Goal: Task Accomplishment & Management: Complete application form

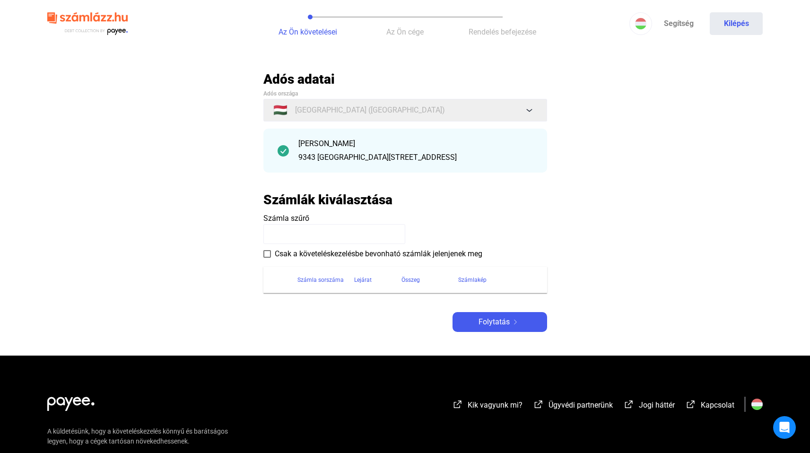
click at [308, 229] on input at bounding box center [334, 234] width 142 height 20
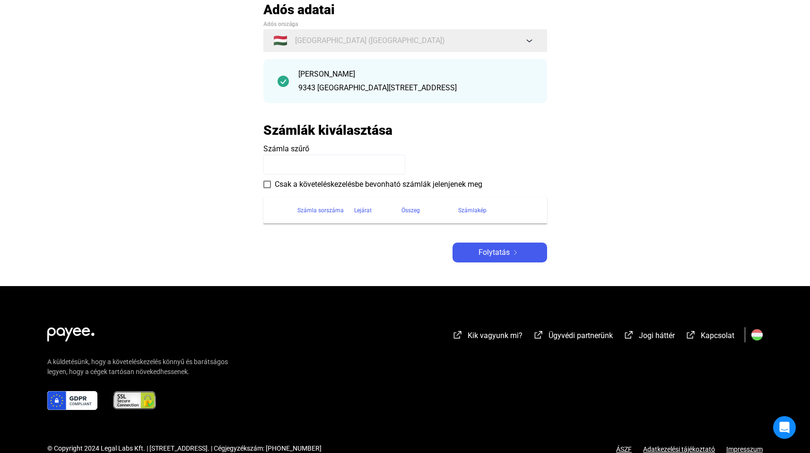
scroll to position [90, 0]
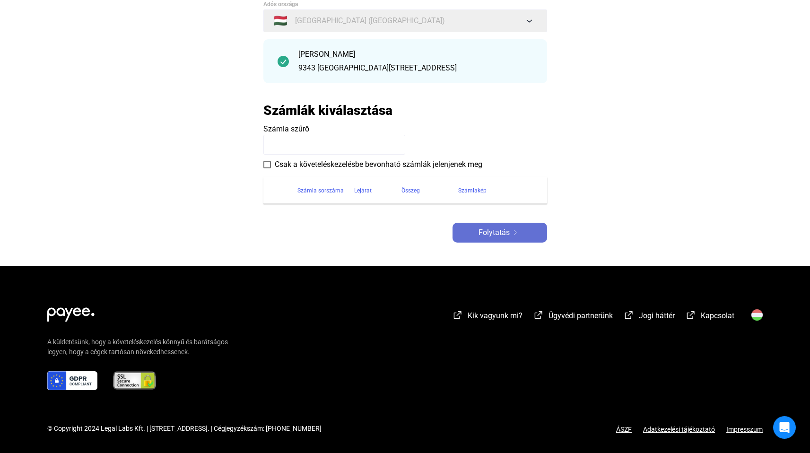
click at [499, 236] on span "Folytatás" at bounding box center [493, 232] width 31 height 11
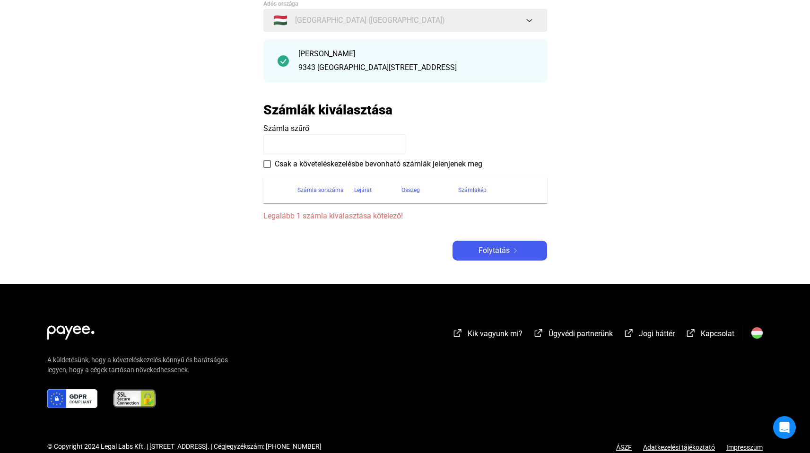
scroll to position [0, 0]
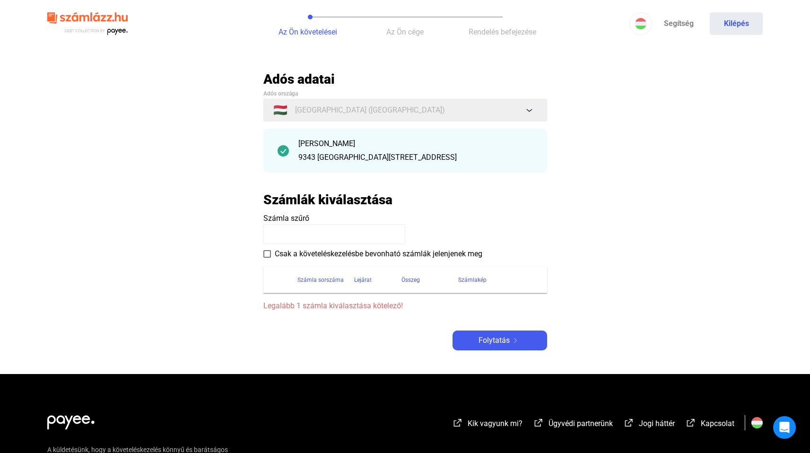
click at [120, 29] on img at bounding box center [87, 24] width 80 height 31
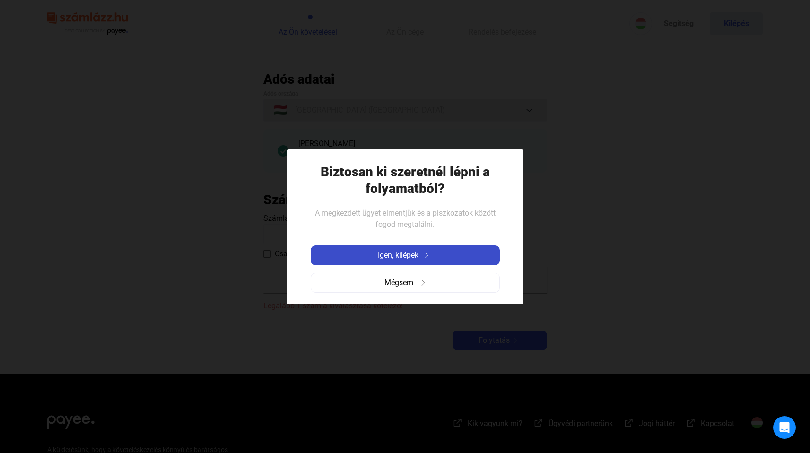
click at [364, 259] on div "Igen, kilépek" at bounding box center [404, 255] width 183 height 11
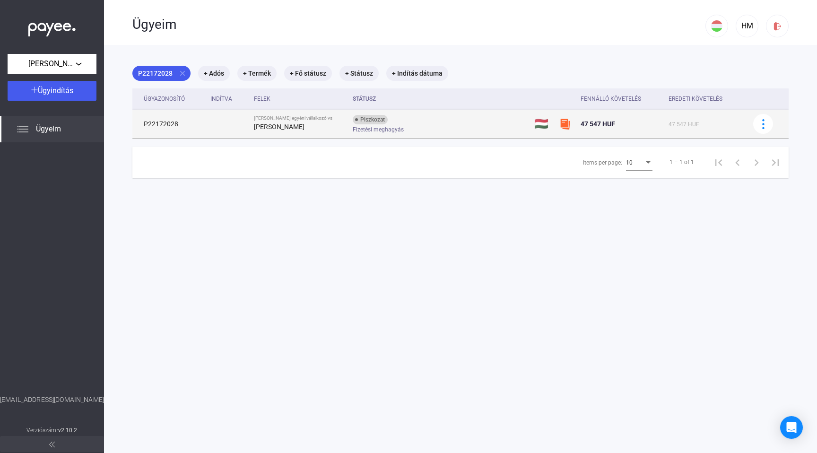
click at [387, 129] on span "Fizetési meghagyás" at bounding box center [378, 129] width 51 height 11
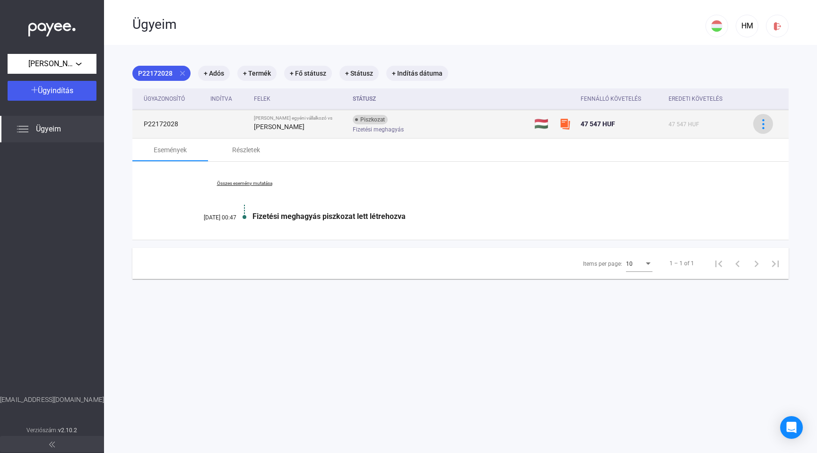
click at [758, 123] on img at bounding box center [763, 124] width 10 height 10
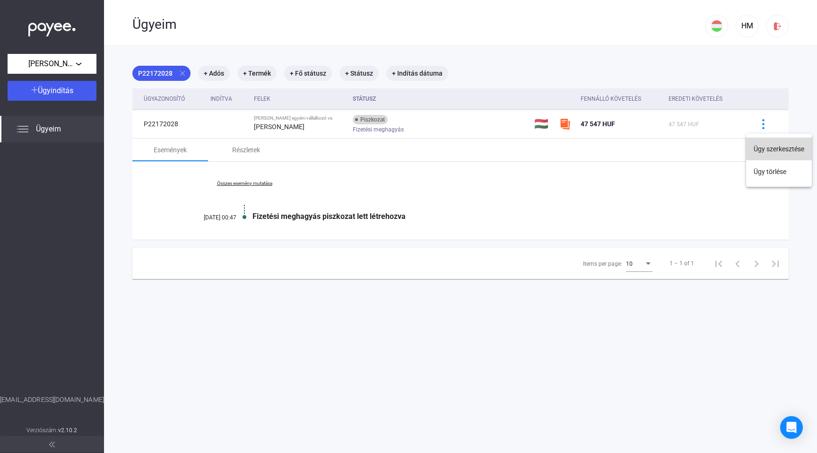
click at [762, 145] on button "Ügy szerkesztése" at bounding box center [779, 149] width 66 height 23
